Goal: Manage account settings

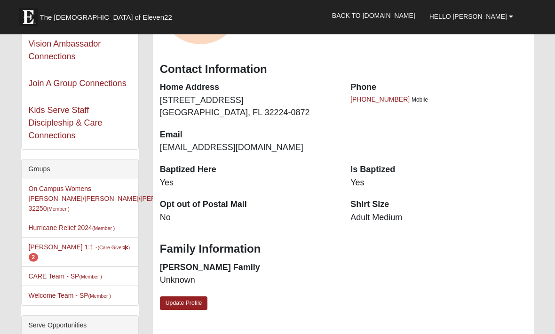
scroll to position [125, 0]
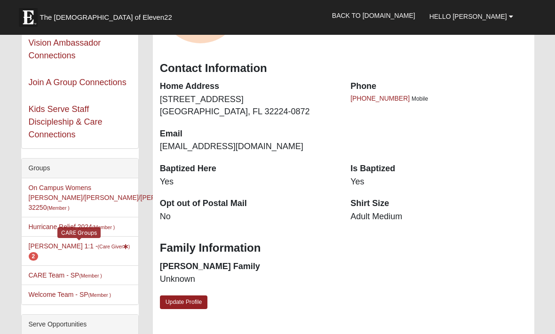
click at [92, 250] on link "Stacey Kamienski 1:1 - (Care Giver ) 2" at bounding box center [80, 250] width 102 height 17
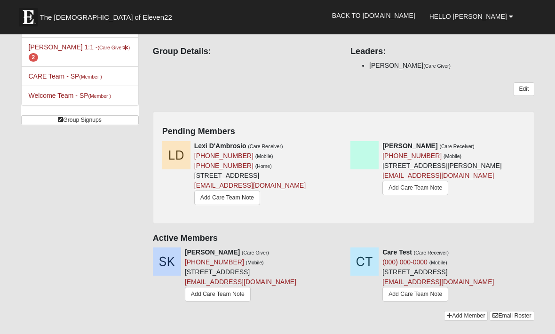
scroll to position [80, 0]
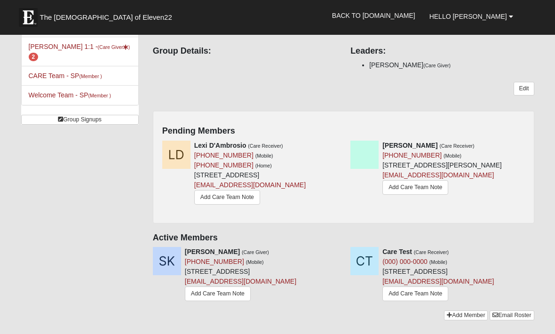
click at [526, 88] on link "Edit" at bounding box center [523, 89] width 20 height 14
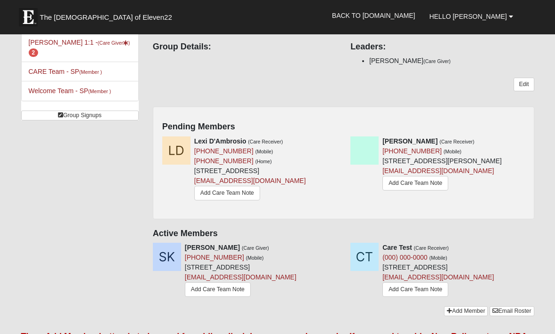
scroll to position [85, 0]
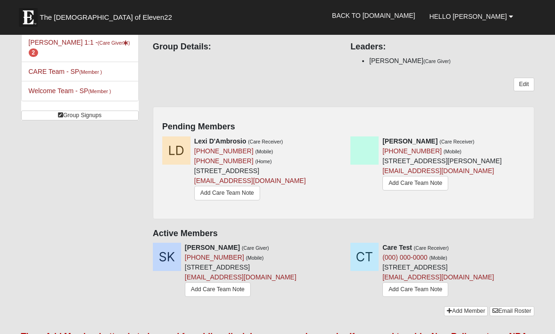
click at [524, 85] on link "Edit" at bounding box center [523, 85] width 20 height 14
